Goal: Task Accomplishment & Management: Use online tool/utility

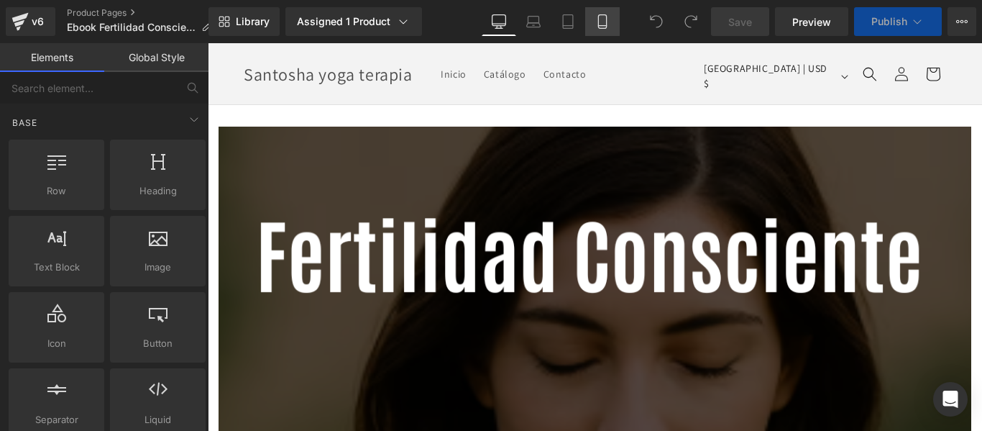
click at [602, 20] on icon at bounding box center [602, 21] width 14 height 14
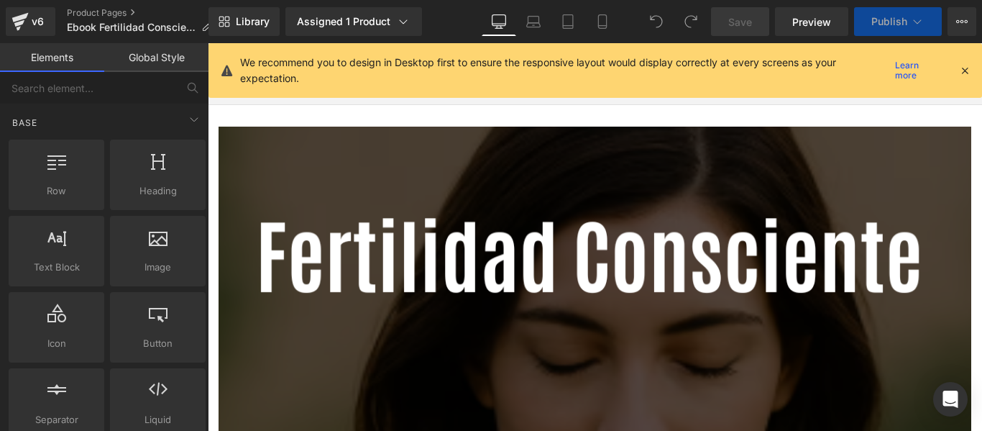
click at [969, 73] on icon at bounding box center [964, 70] width 13 height 13
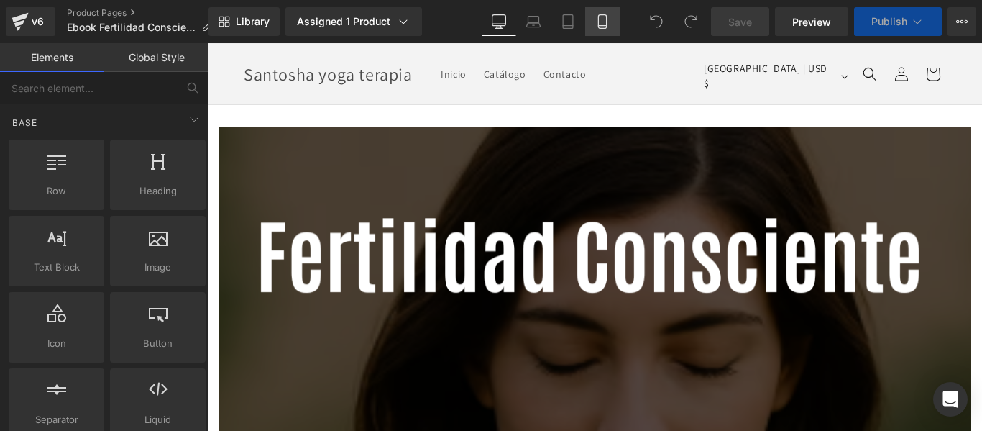
click at [604, 18] on icon at bounding box center [602, 21] width 14 height 14
click at [601, 21] on icon at bounding box center [602, 21] width 14 height 14
click at [604, 17] on icon at bounding box center [602, 21] width 14 height 14
click at [604, 19] on icon at bounding box center [602, 21] width 14 height 14
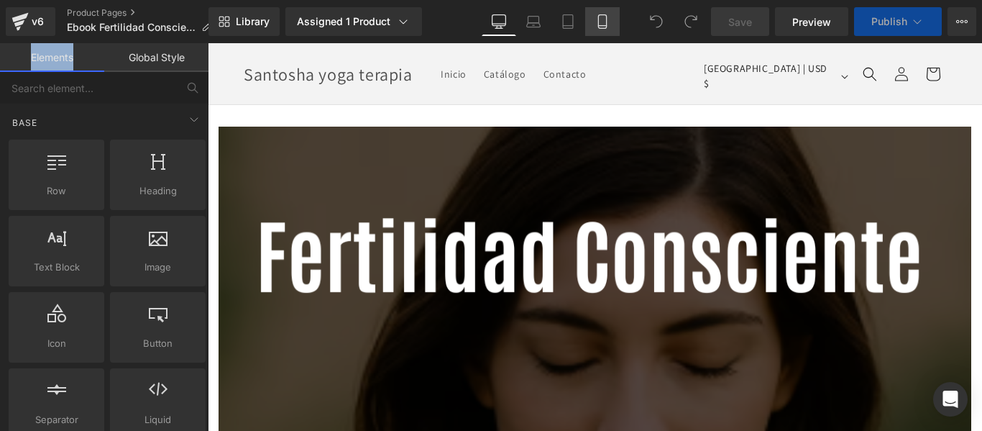
click at [604, 19] on icon at bounding box center [602, 21] width 14 height 14
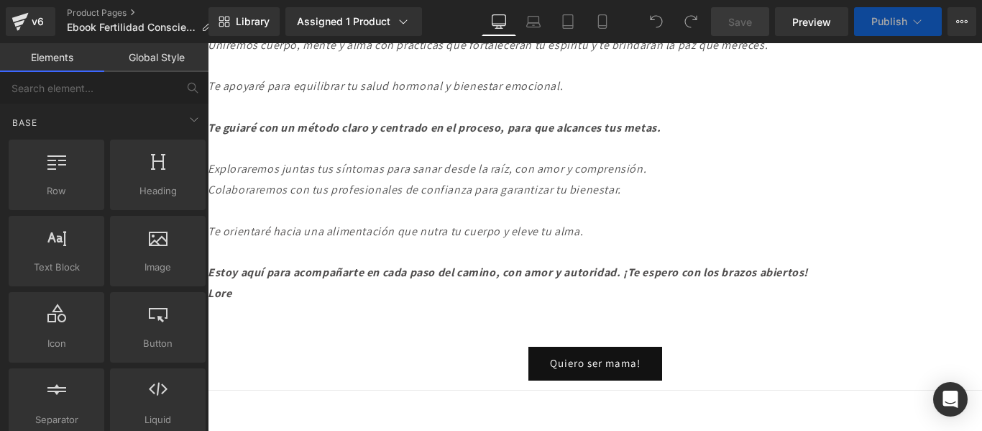
scroll to position [9179, 0]
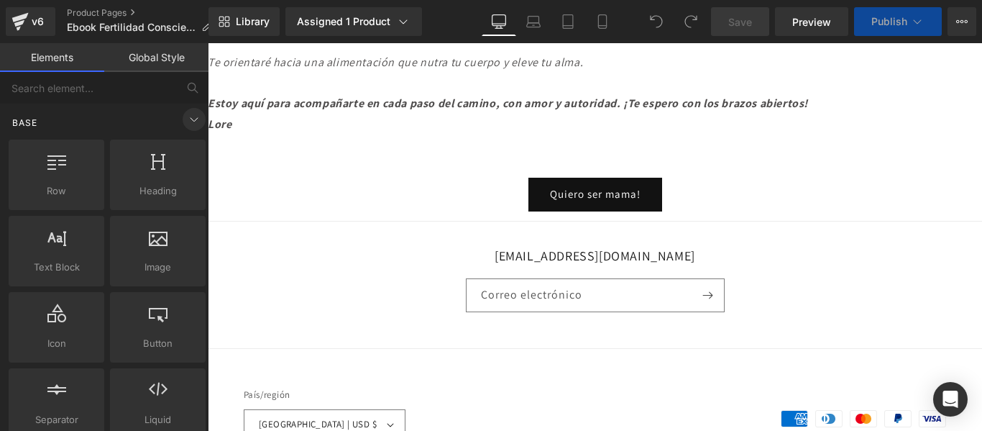
click at [188, 119] on icon at bounding box center [193, 119] width 17 height 17
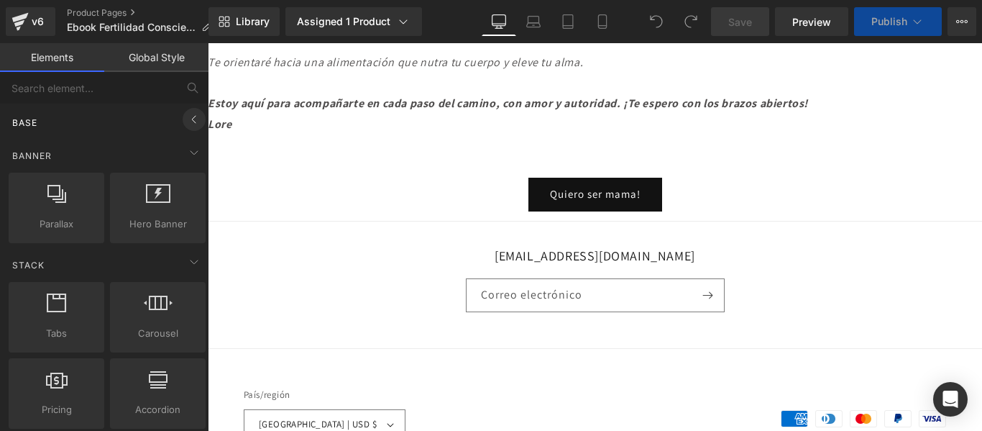
click at [189, 113] on icon at bounding box center [193, 119] width 17 height 17
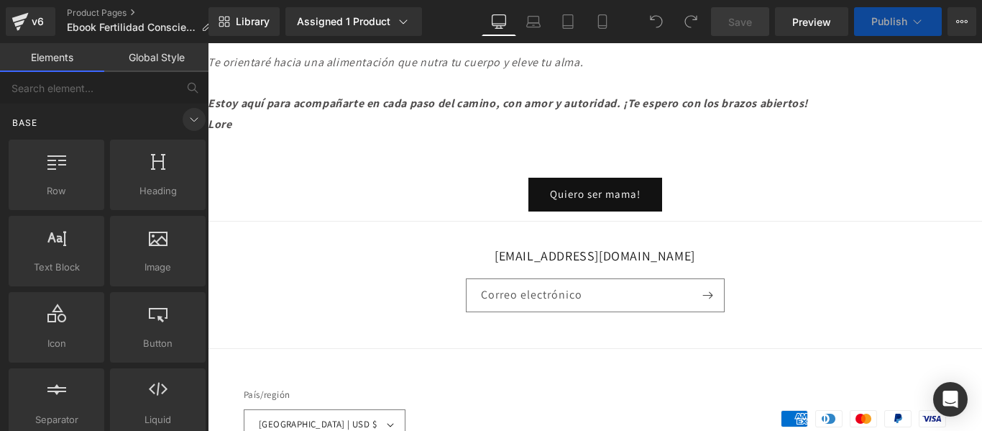
click at [189, 113] on icon at bounding box center [193, 119] width 17 height 17
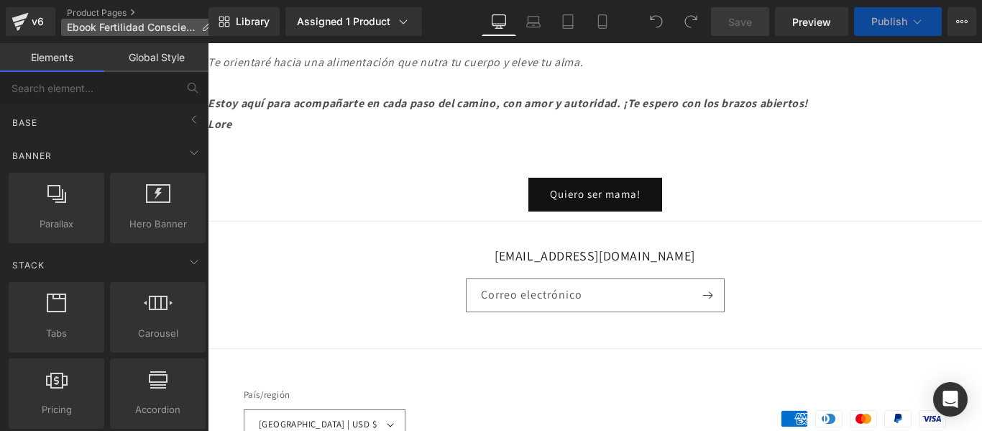
click at [204, 27] on icon at bounding box center [206, 27] width 10 height 10
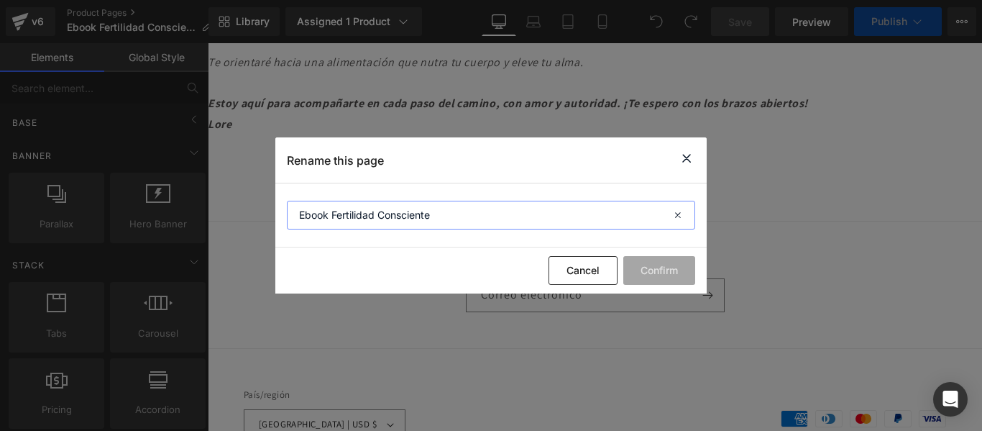
click at [571, 219] on input "Ebook Fertilidad Consciente" at bounding box center [491, 215] width 408 height 29
click at [686, 155] on icon at bounding box center [686, 159] width 17 height 18
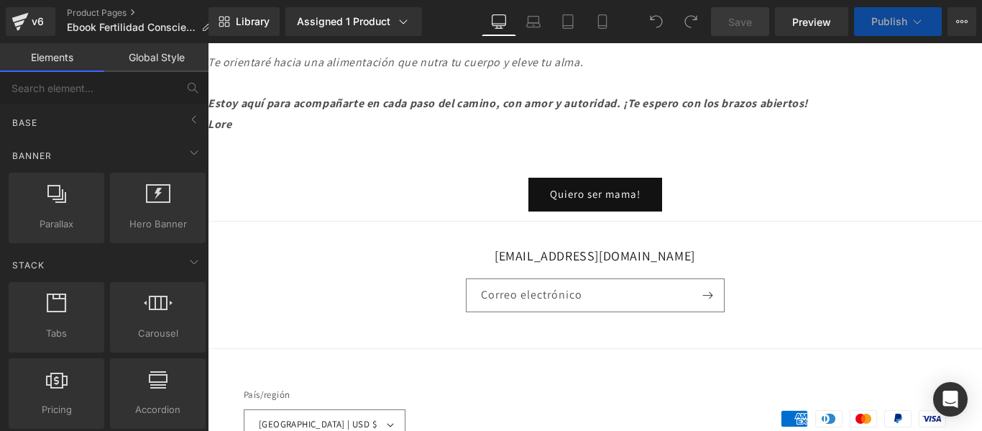
click at [744, 30] on link "Save" at bounding box center [740, 21] width 58 height 29
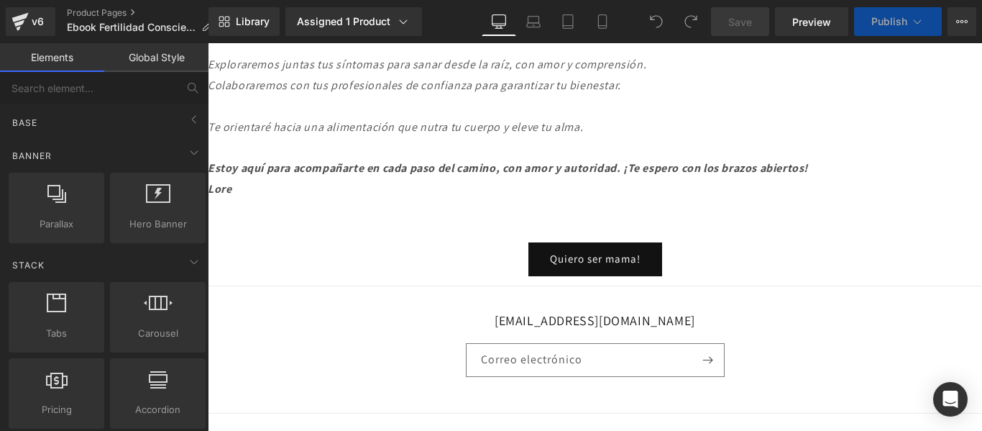
scroll to position [9035, 0]
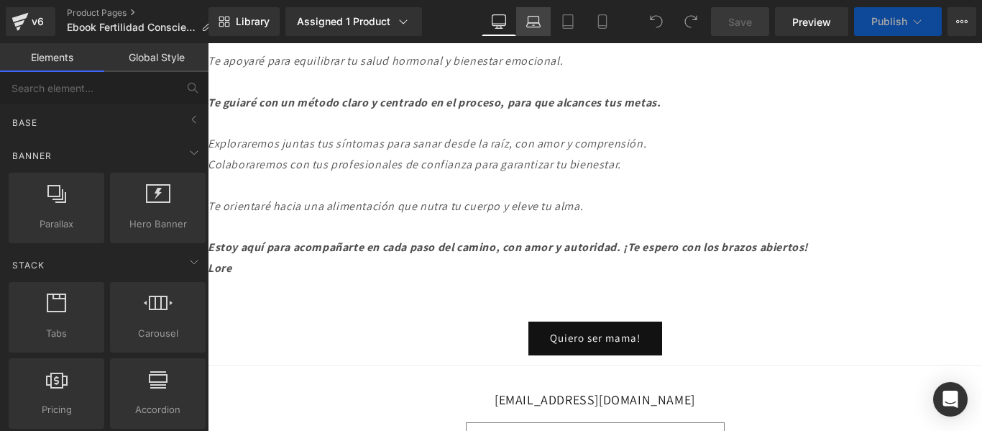
click at [539, 21] on icon at bounding box center [533, 20] width 11 height 6
click at [571, 22] on icon at bounding box center [568, 21] width 14 height 14
click at [603, 29] on link "Mobile" at bounding box center [602, 21] width 35 height 29
click at [601, 11] on link "Mobile" at bounding box center [602, 21] width 35 height 29
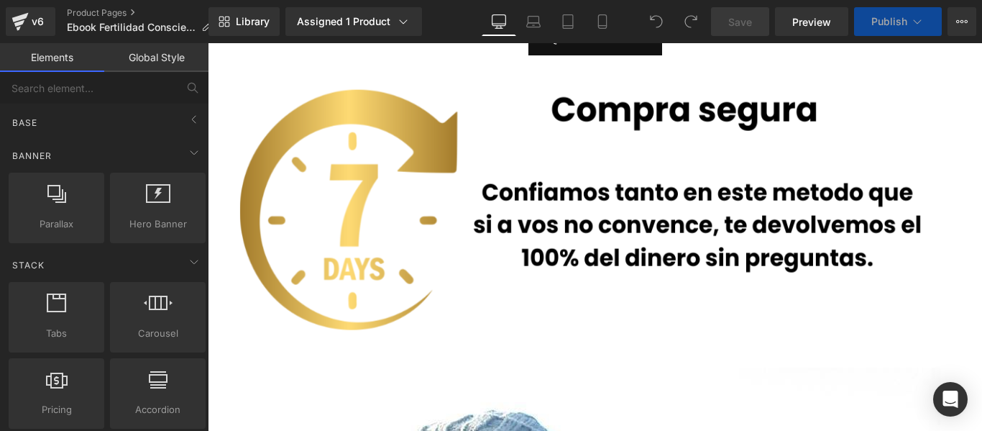
scroll to position [7885, 0]
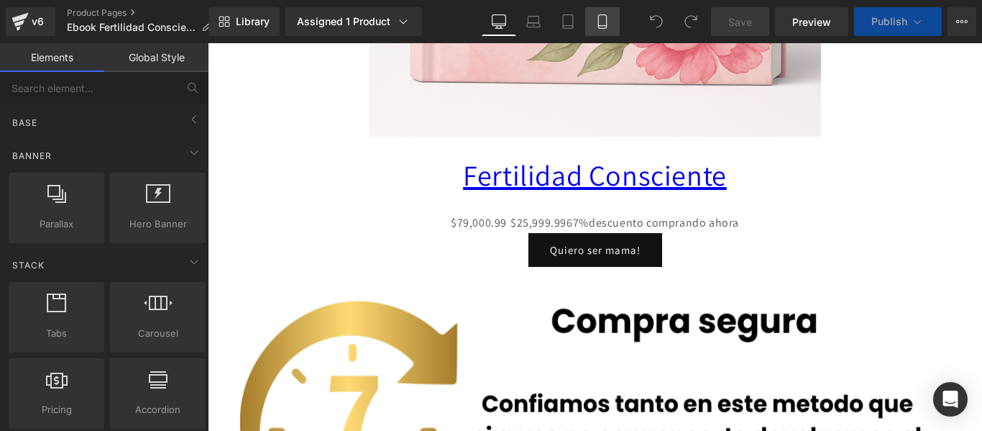
click at [598, 24] on icon at bounding box center [602, 21] width 14 height 14
click at [602, 24] on icon at bounding box center [602, 21] width 14 height 14
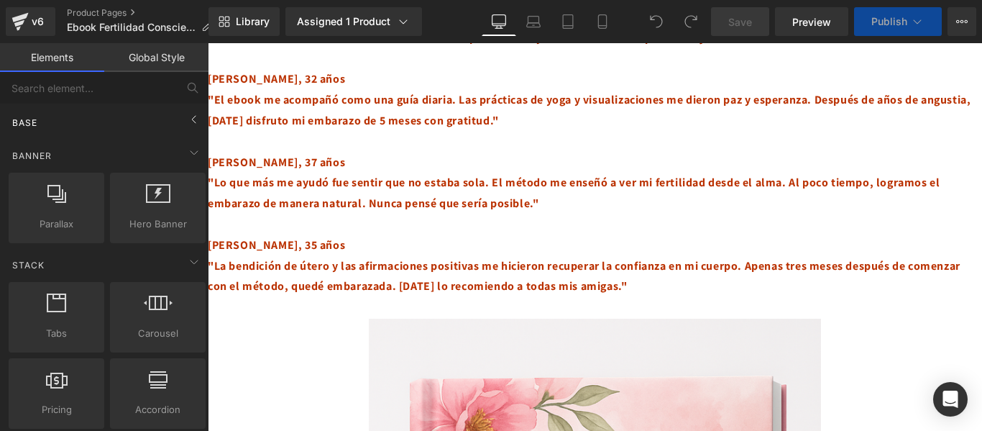
scroll to position [7022, 0]
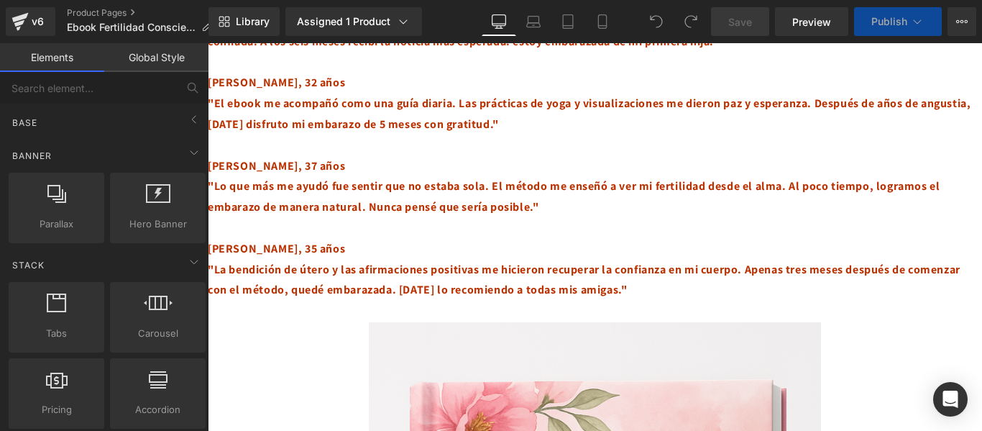
click at [69, 56] on link "Elements" at bounding box center [52, 57] width 104 height 29
click at [964, 12] on button "Upgrade Plan View Live Page View with current Template Save Template to Library…" at bounding box center [961, 21] width 29 height 29
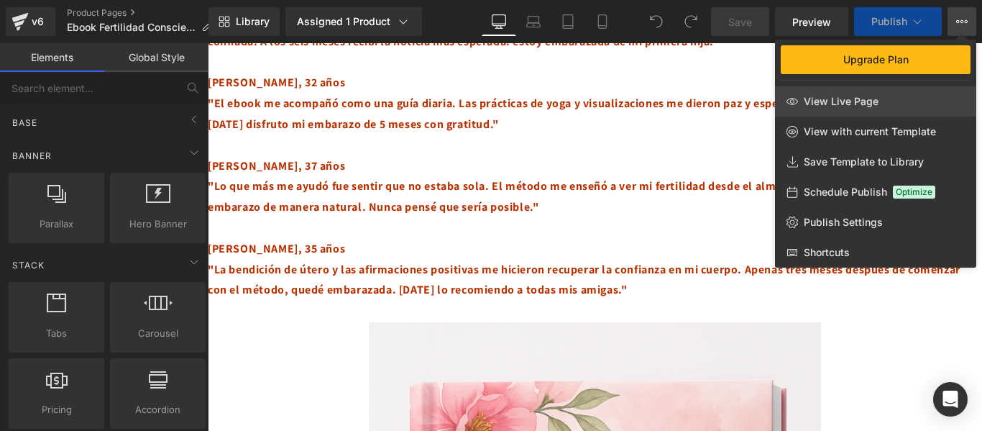
click at [886, 99] on link "View Live Page" at bounding box center [875, 101] width 201 height 30
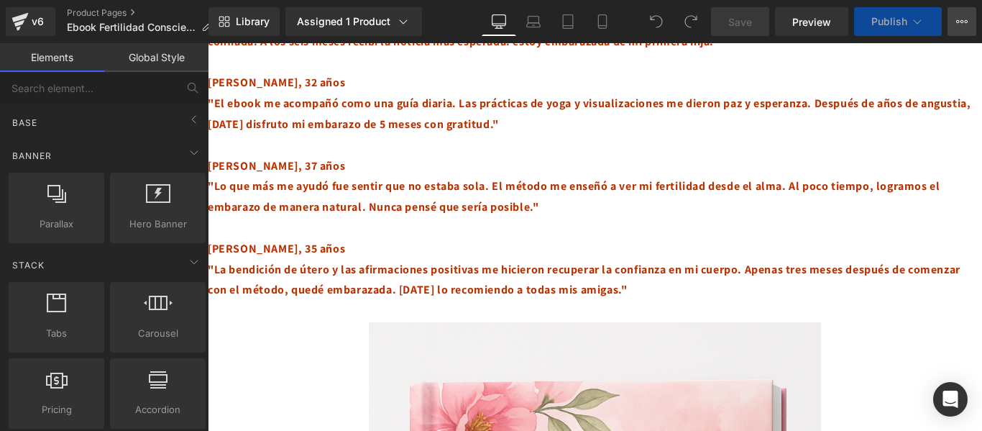
click at [958, 17] on icon at bounding box center [962, 22] width 12 height 12
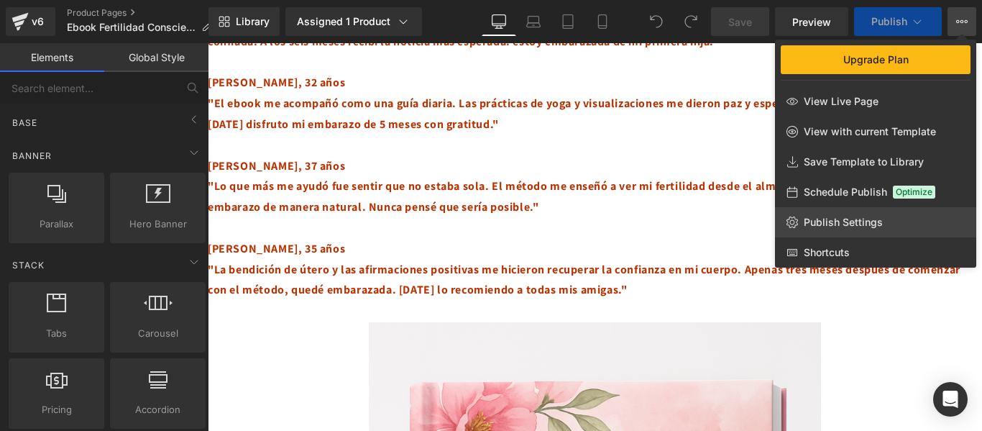
click at [868, 226] on span "Publish Settings" at bounding box center [843, 222] width 79 height 13
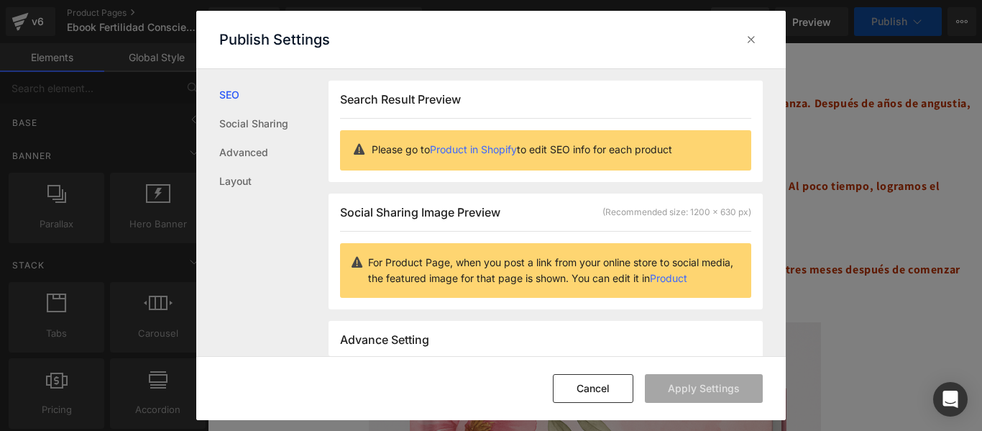
scroll to position [1, 0]
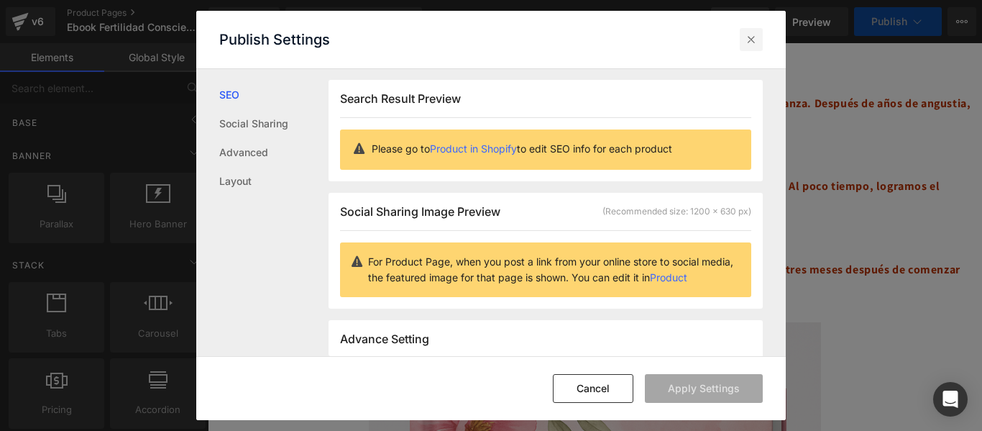
click at [755, 40] on icon at bounding box center [751, 39] width 14 height 14
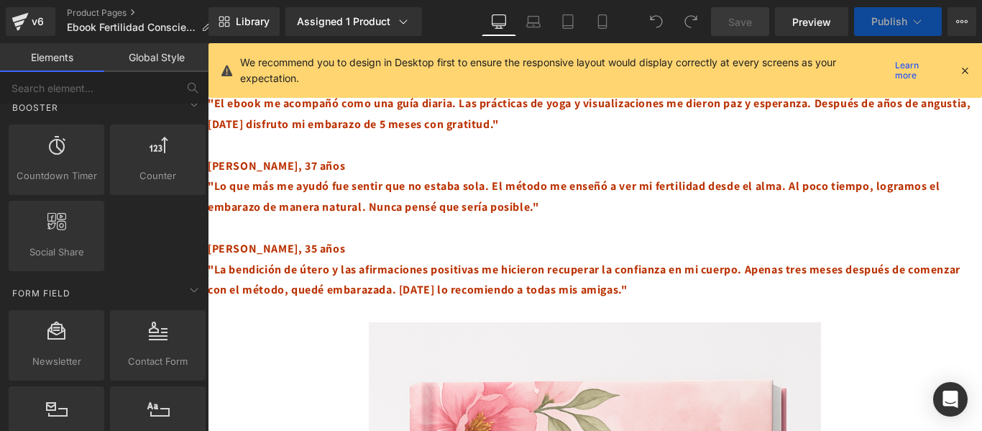
scroll to position [1532, 0]
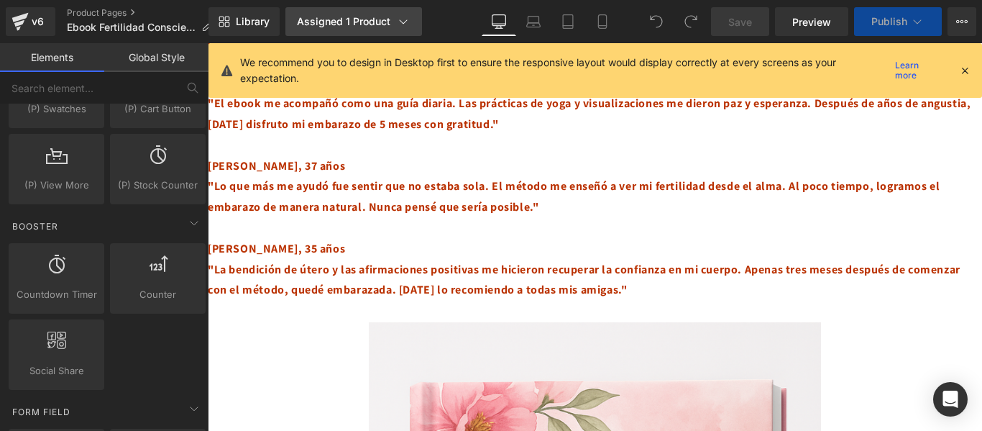
click at [360, 17] on div "Assigned 1 Product" at bounding box center [354, 21] width 114 height 14
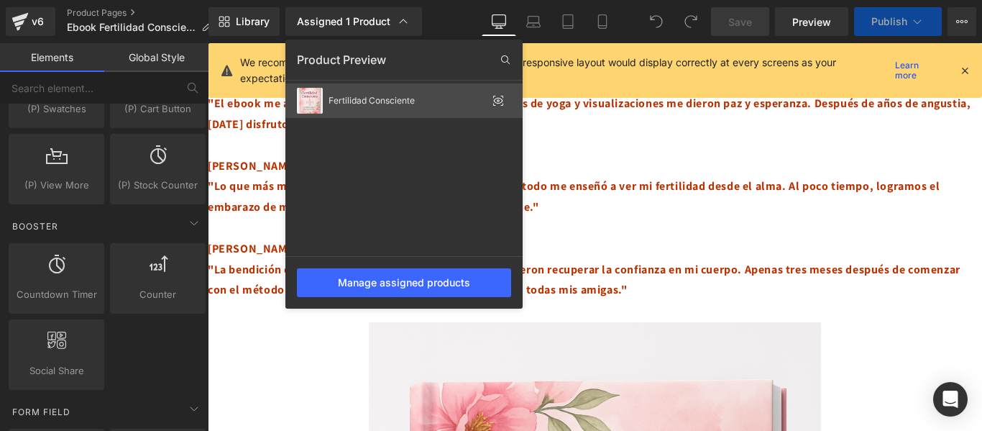
click at [340, 98] on div "Fertilidad Consciente" at bounding box center [407, 101] width 158 height 10
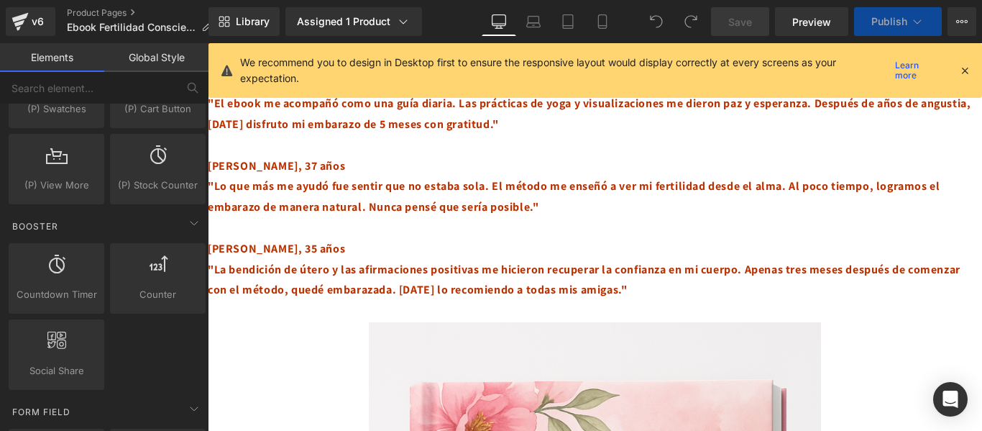
drag, startPoint x: 970, startPoint y: 69, endPoint x: 762, endPoint y: 26, distance: 212.2
click at [970, 69] on icon at bounding box center [964, 70] width 13 height 13
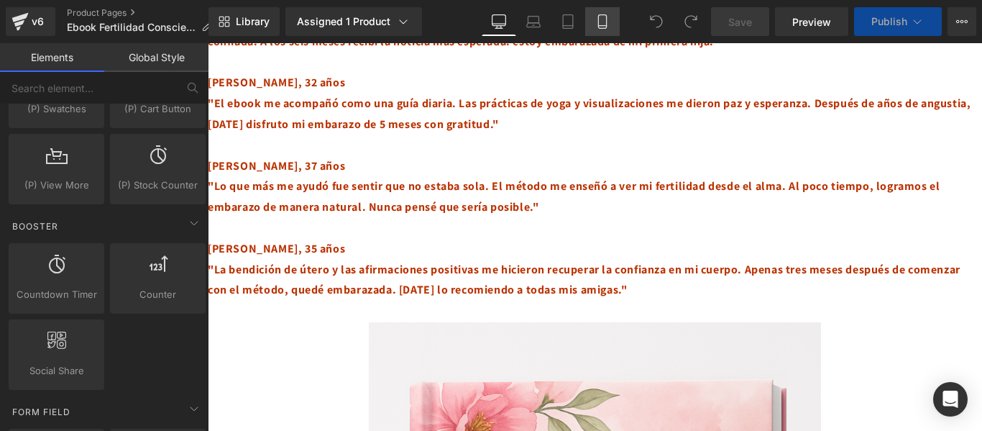
click at [610, 22] on link "Mobile" at bounding box center [602, 21] width 35 height 29
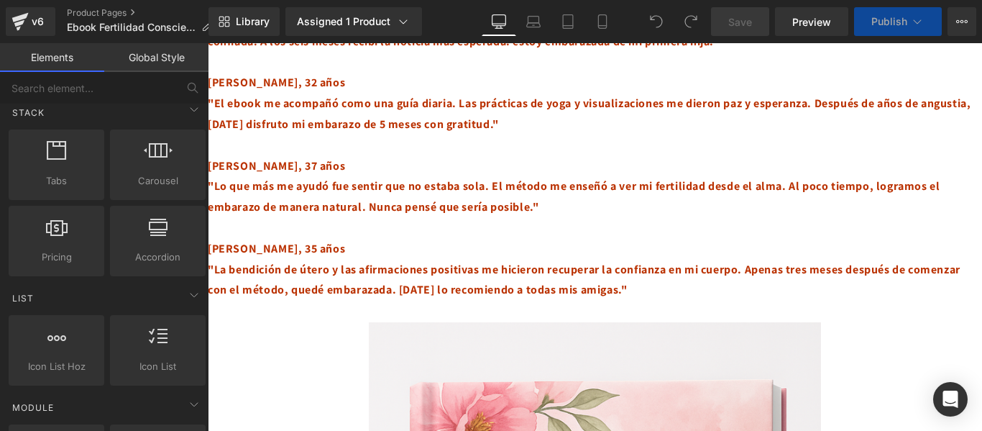
scroll to position [0, 0]
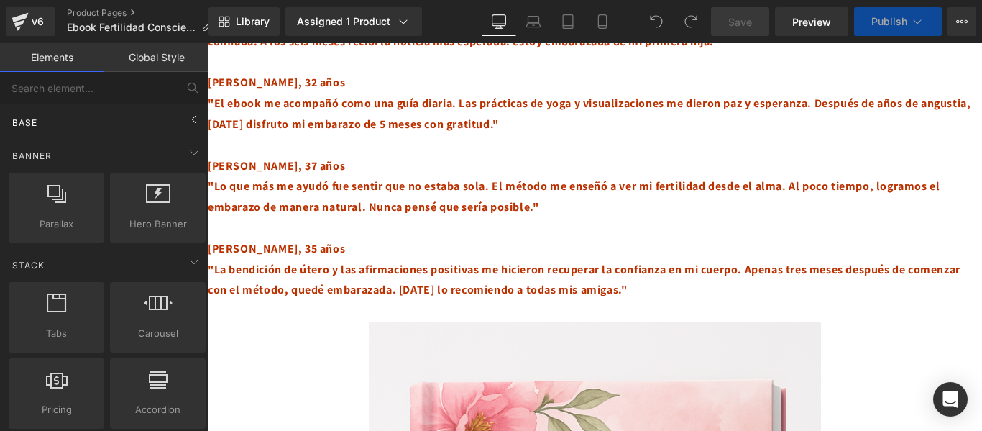
click at [70, 120] on div "Base" at bounding box center [107, 122] width 203 height 29
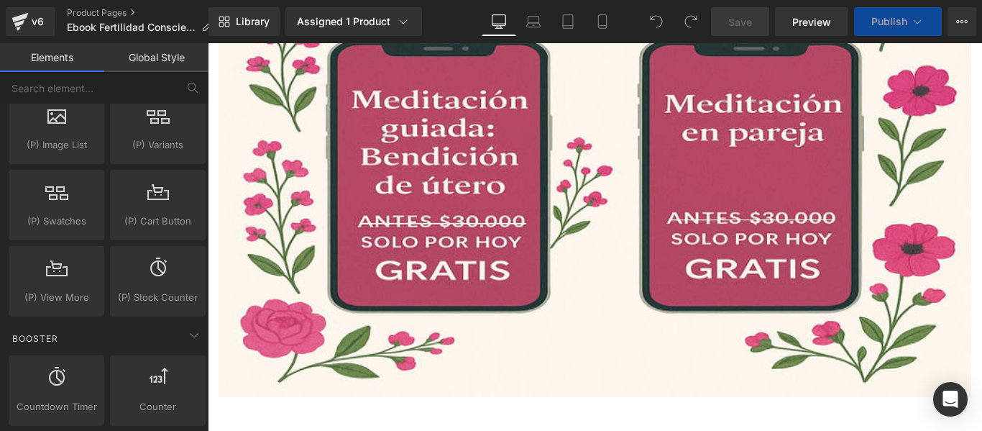
scroll to position [5154, 0]
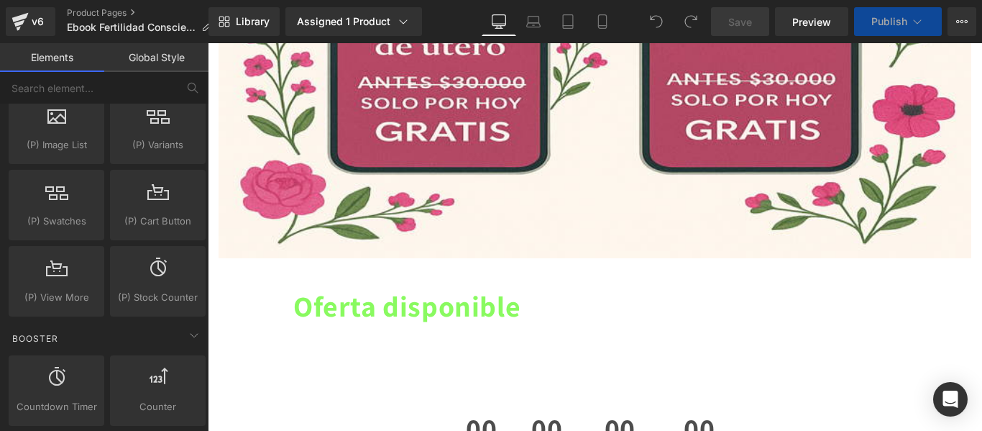
click at [472, 413] on span "00" at bounding box center [481, 431] width 31 height 36
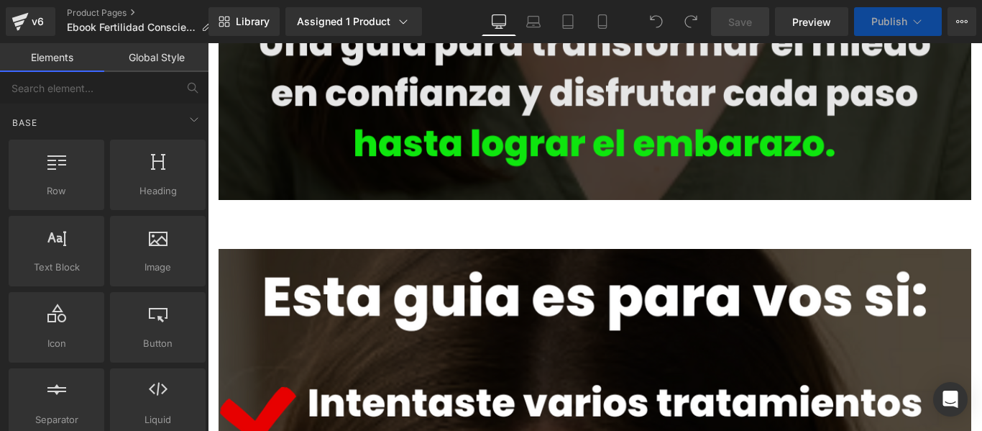
scroll to position [863, 0]
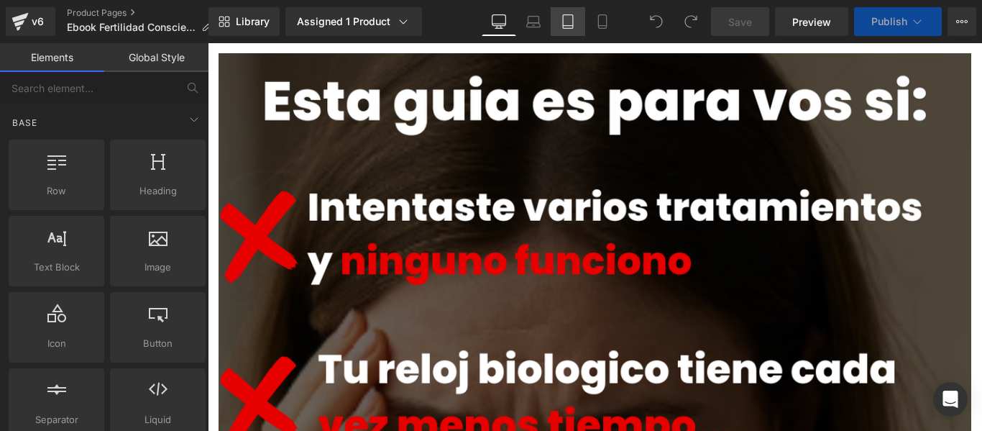
click at [569, 19] on icon at bounding box center [568, 21] width 14 height 14
click at [611, 16] on link "Mobile" at bounding box center [602, 21] width 35 height 29
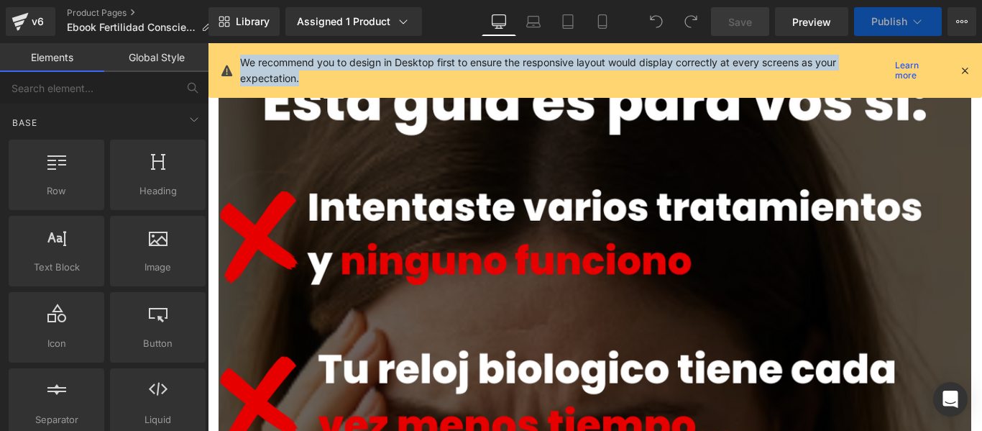
drag, startPoint x: 332, startPoint y: 78, endPoint x: 226, endPoint y: 59, distance: 107.3
click at [226, 59] on div "We recommend you to design in Desktop first to ensure the responsive layout wou…" at bounding box center [594, 70] width 773 height 55
copy div "We recommend you to design in Desktop first to ensure the responsive layout wou…"
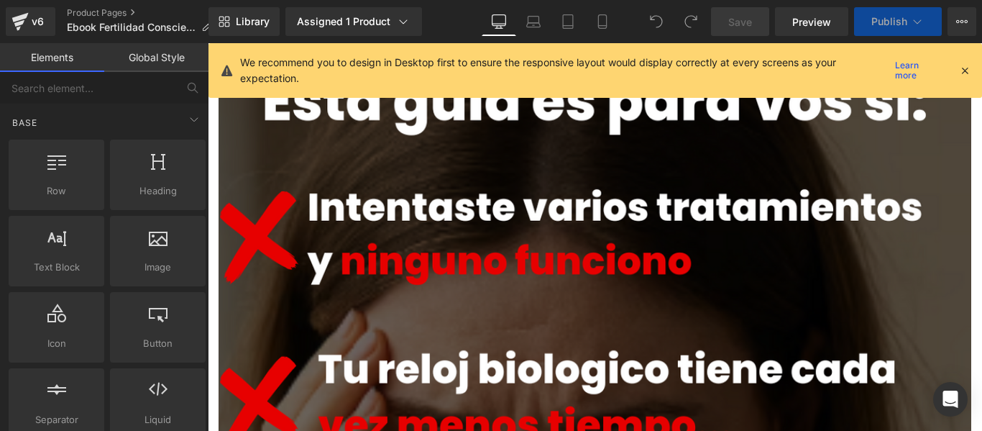
click at [970, 73] on icon at bounding box center [964, 70] width 13 height 13
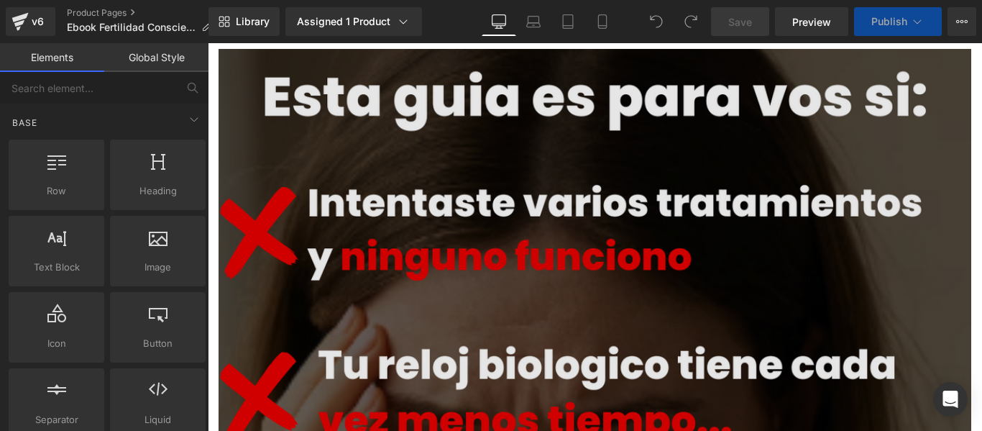
scroll to position [1006, 0]
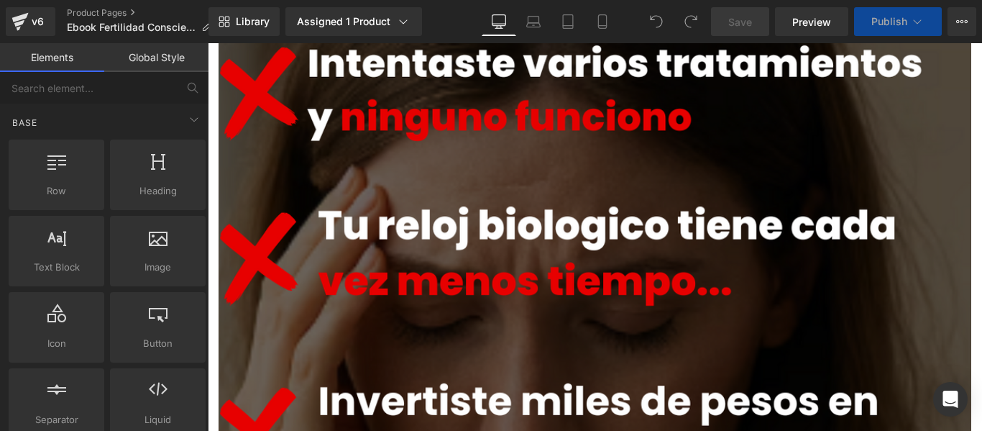
click at [734, 12] on link "Save" at bounding box center [740, 21] width 58 height 29
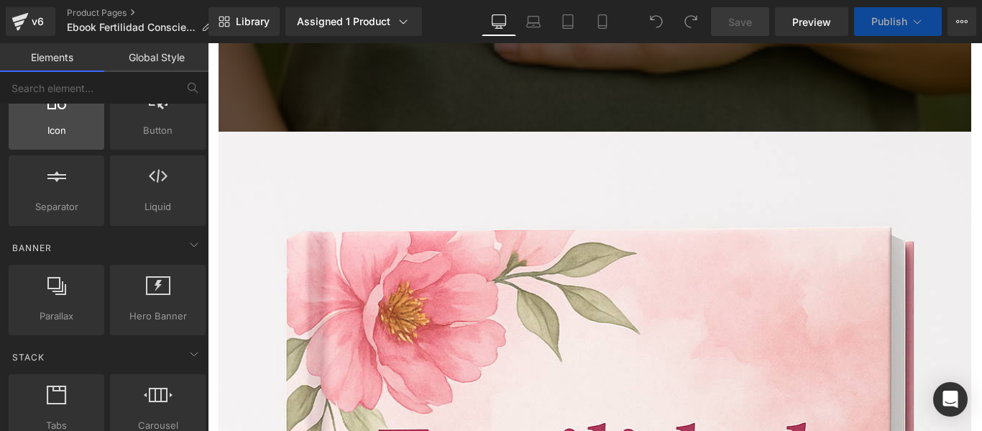
scroll to position [144, 0]
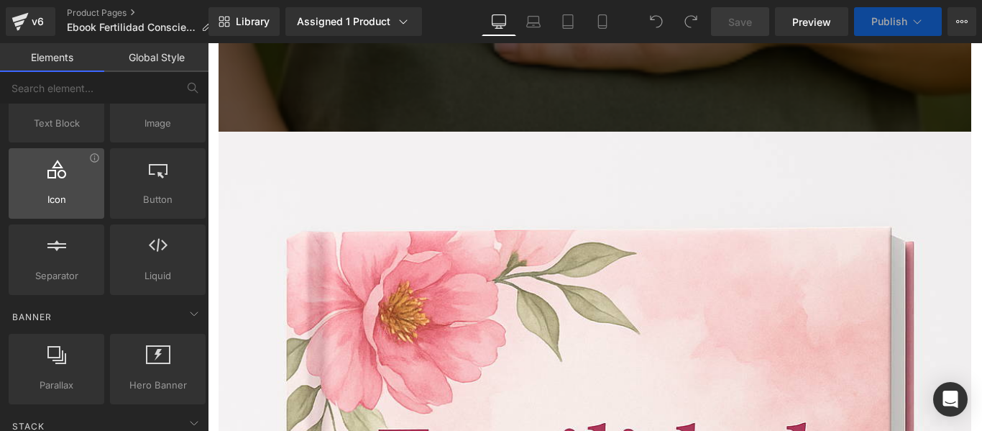
click at [68, 196] on span "Icon" at bounding box center [56, 199] width 87 height 15
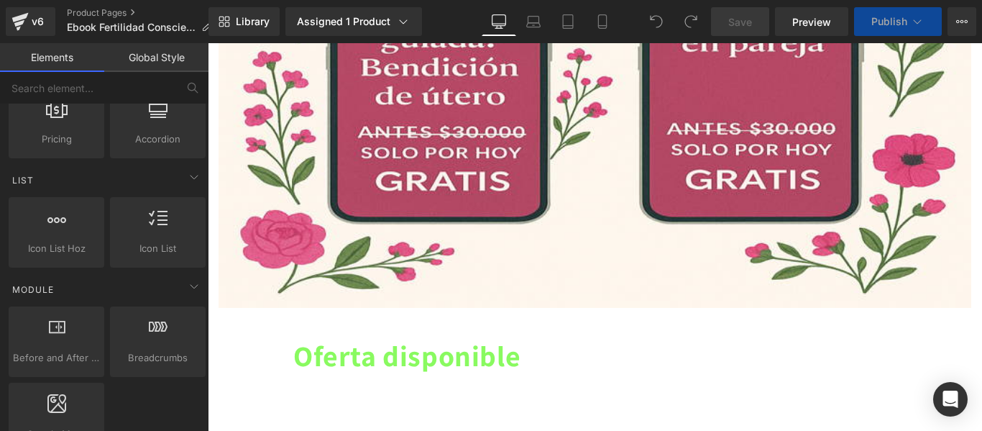
scroll to position [5103, 0]
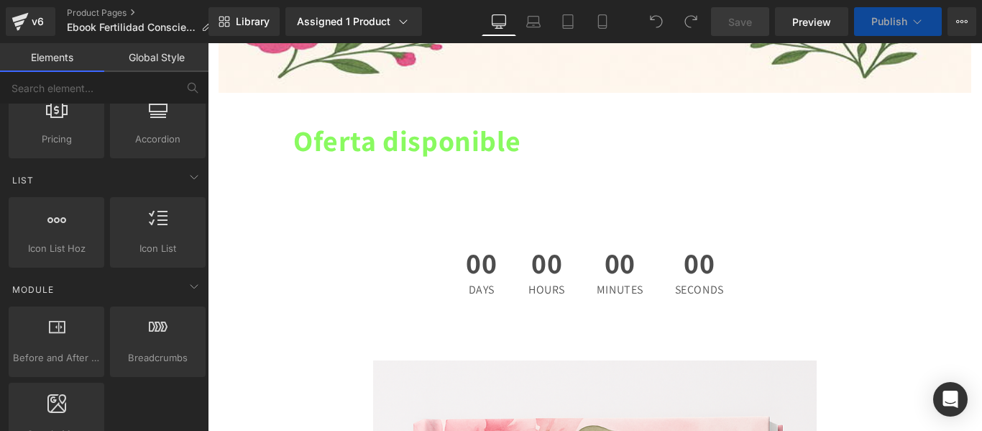
click at [472, 248] on span "00" at bounding box center [481, 266] width 31 height 36
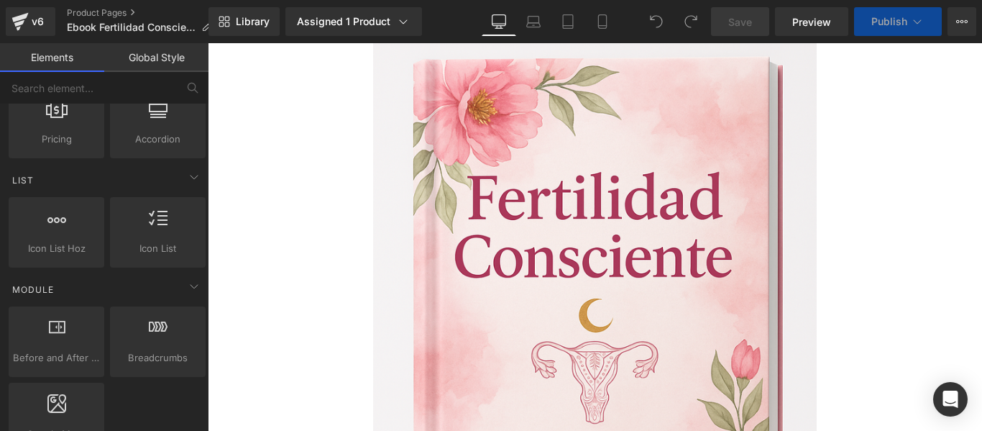
scroll to position [6038, 0]
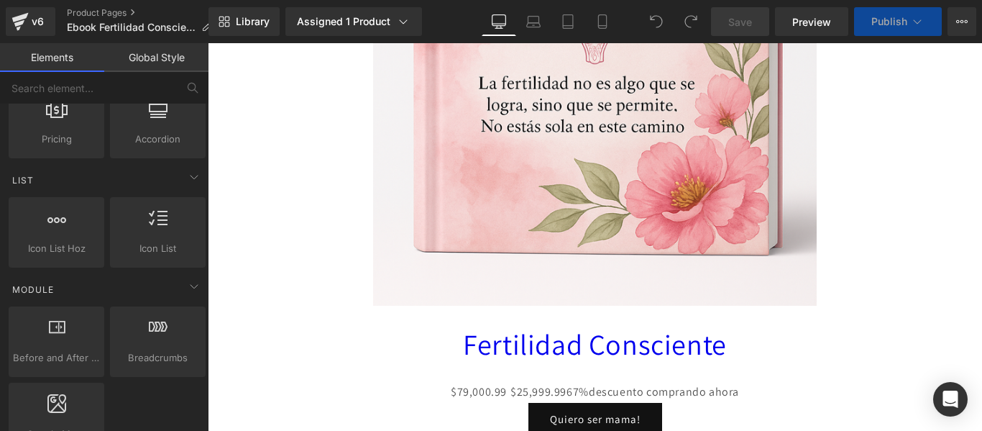
click at [569, 384] on span "67%" at bounding box center [577, 391] width 22 height 15
click at [533, 382] on span "$25,999.99" at bounding box center [538, 392] width 56 height 21
click at [65, 142] on span "Pricing" at bounding box center [56, 139] width 87 height 15
drag, startPoint x: 272, startPoint y: 182, endPoint x: 387, endPoint y: 287, distance: 155.2
drag, startPoint x: 295, startPoint y: 189, endPoint x: 450, endPoint y: 275, distance: 177.0
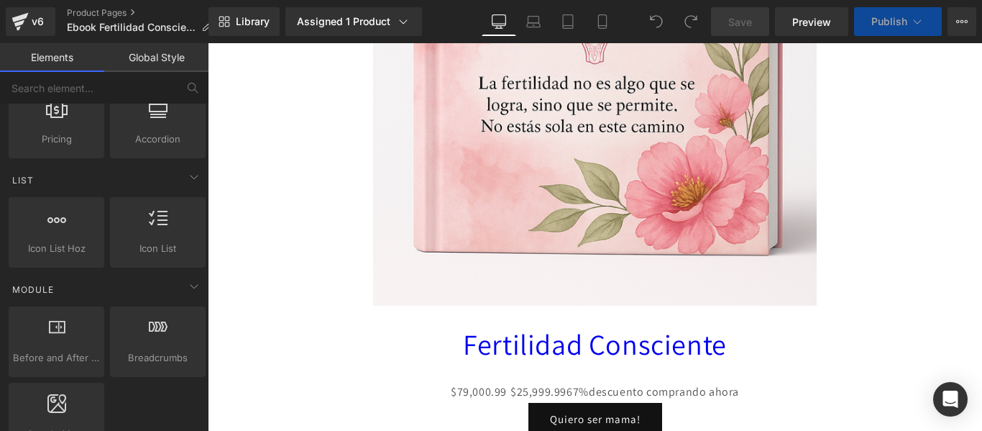
scroll to position [6181, 0]
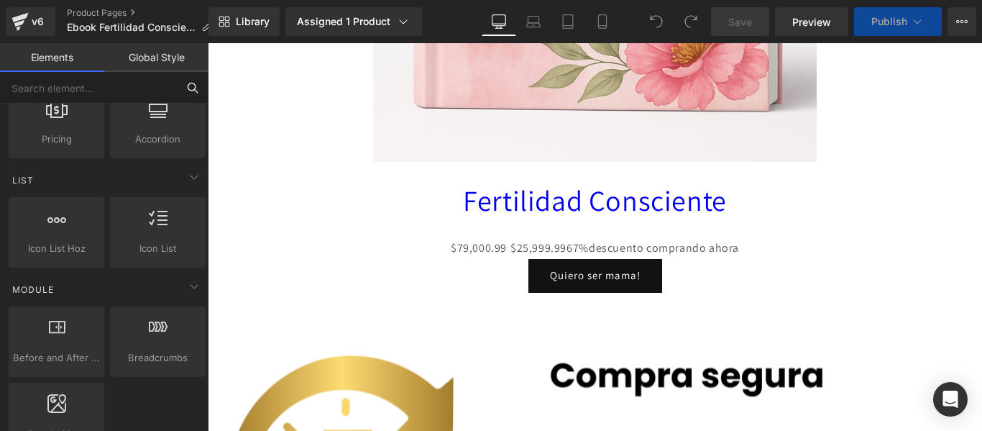
click at [138, 78] on input "text" at bounding box center [88, 88] width 177 height 32
click at [116, 8] on link "Product Pages" at bounding box center [145, 13] width 156 height 12
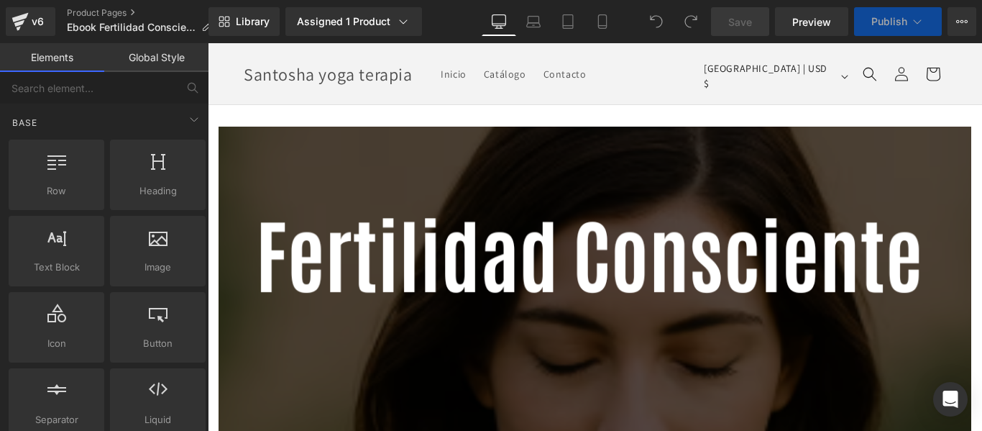
click at [806, 24] on span "Preview" at bounding box center [811, 21] width 39 height 15
